Goal: Check status: Check status

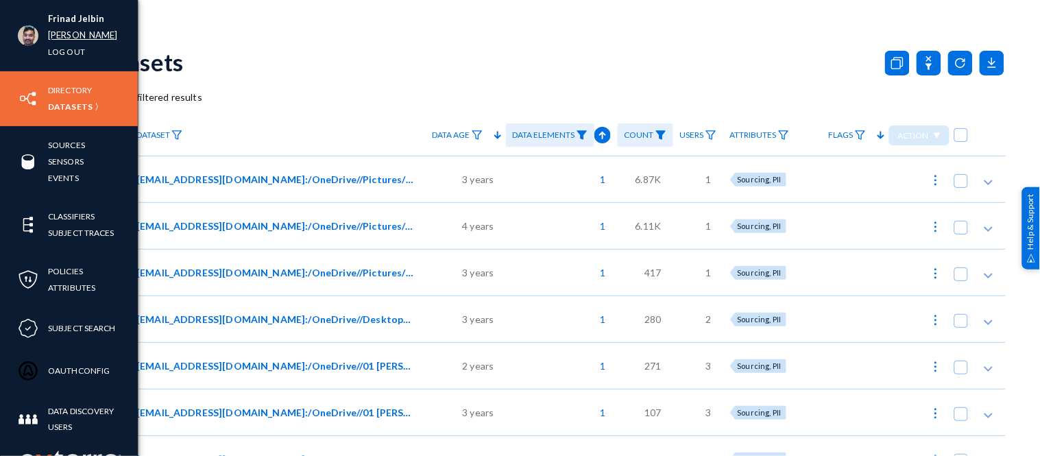
click at [62, 32] on link "[PERSON_NAME]" at bounding box center [83, 35] width 70 height 16
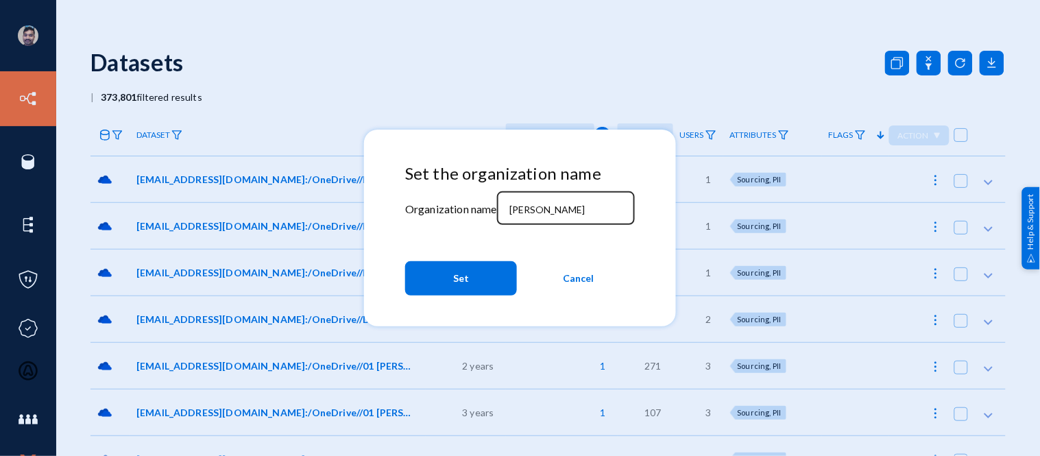
click at [542, 202] on div "[PERSON_NAME]" at bounding box center [565, 207] width 123 height 36
type input "r"
type input "bhm"
click at [450, 280] on button "Set" at bounding box center [461, 278] width 112 height 34
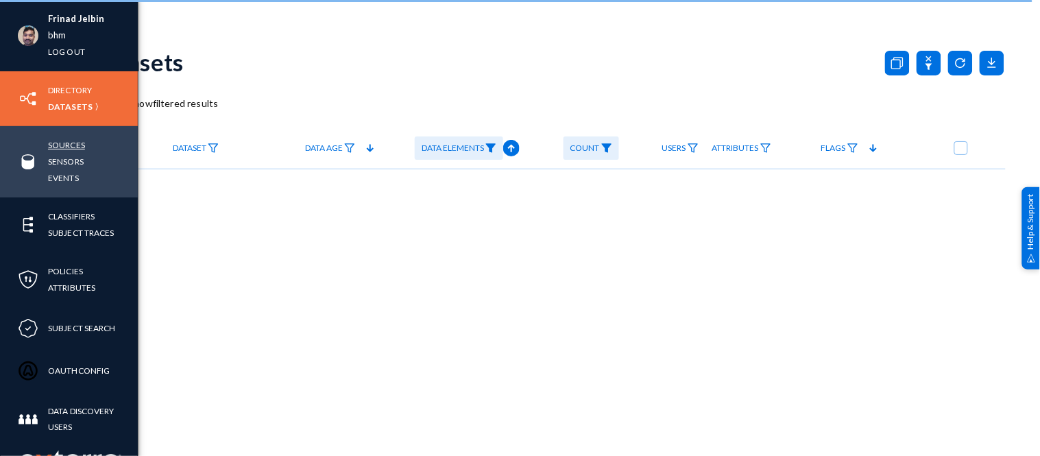
click at [57, 138] on link "Sources" at bounding box center [66, 145] width 37 height 16
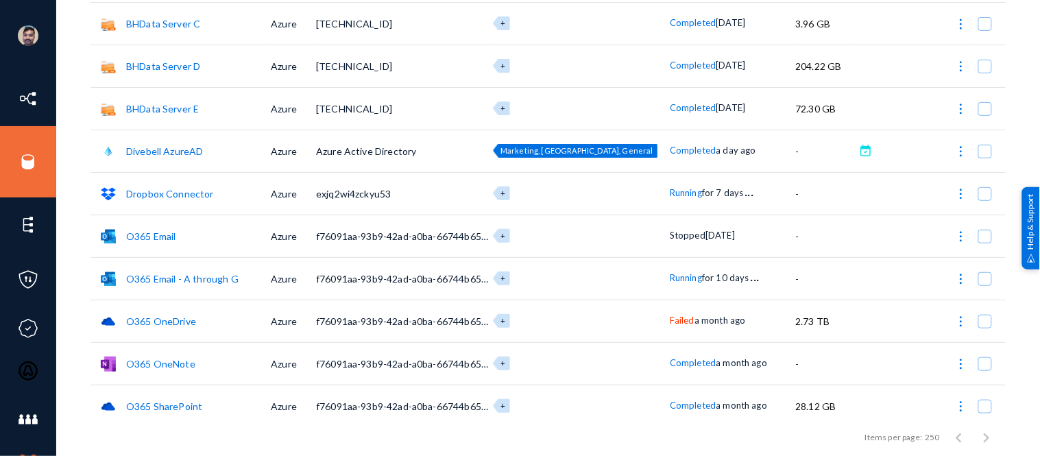
scroll to position [132, 0]
click at [670, 274] on span "Running" at bounding box center [686, 276] width 32 height 11
click at [656, 189] on div at bounding box center [520, 228] width 1040 height 456
click at [670, 189] on span "Running" at bounding box center [686, 191] width 32 height 11
click at [660, 272] on div at bounding box center [520, 228] width 1040 height 456
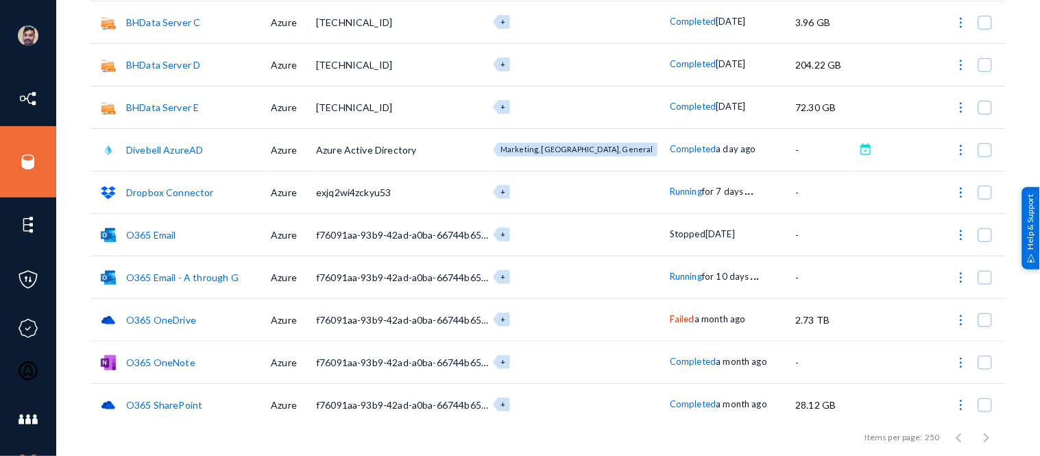
click at [670, 272] on span "Running" at bounding box center [686, 276] width 32 height 11
drag, startPoint x: 1039, startPoint y: 114, endPoint x: 1029, endPoint y: 25, distance: 89.0
click at [1029, 25] on div at bounding box center [520, 228] width 1040 height 456
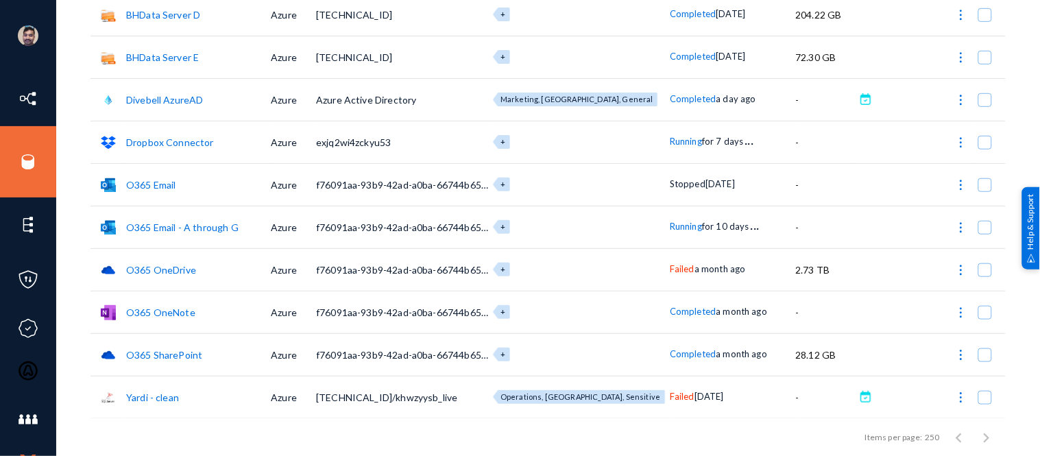
scroll to position [0, 0]
